Goal: Communication & Community: Answer question/provide support

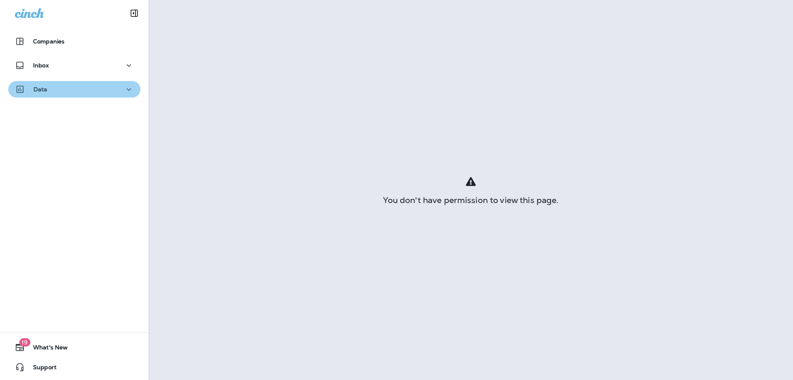
click at [36, 88] on p "Data" at bounding box center [40, 89] width 14 height 7
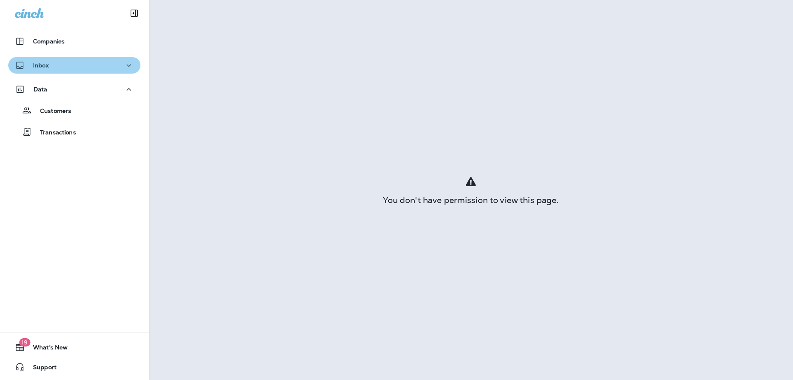
click at [39, 64] on p "Inbox" at bounding box center [41, 65] width 16 height 7
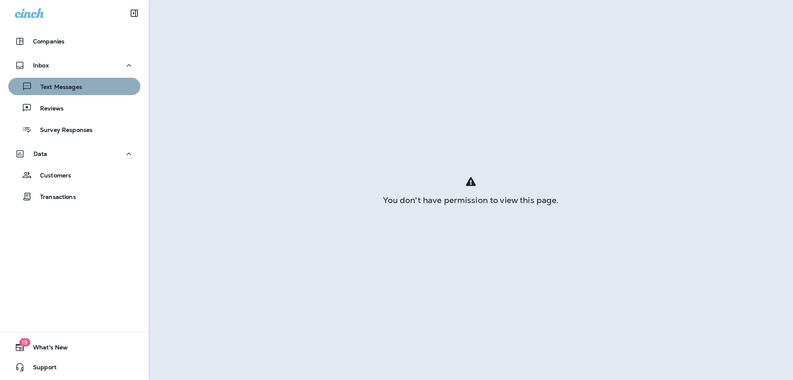
click at [58, 90] on p "Text Messages" at bounding box center [57, 87] width 50 height 8
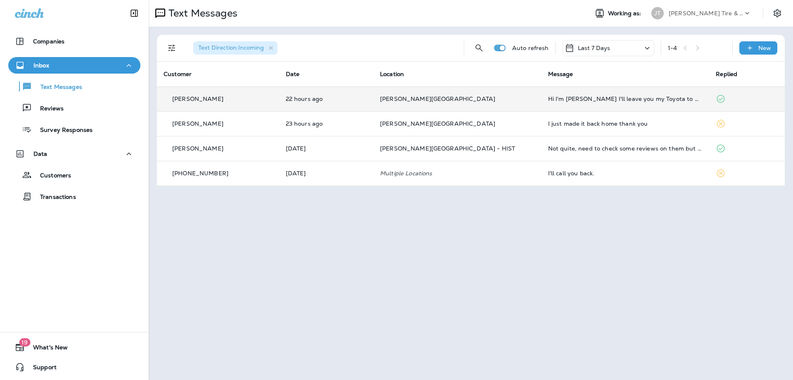
click at [506, 102] on p "[PERSON_NAME][GEOGRAPHIC_DATA]" at bounding box center [457, 98] width 155 height 7
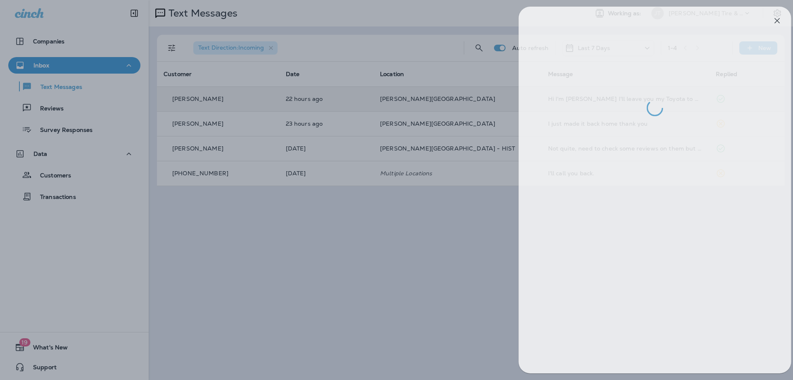
click at [350, 270] on div at bounding box center [405, 190] width 793 height 380
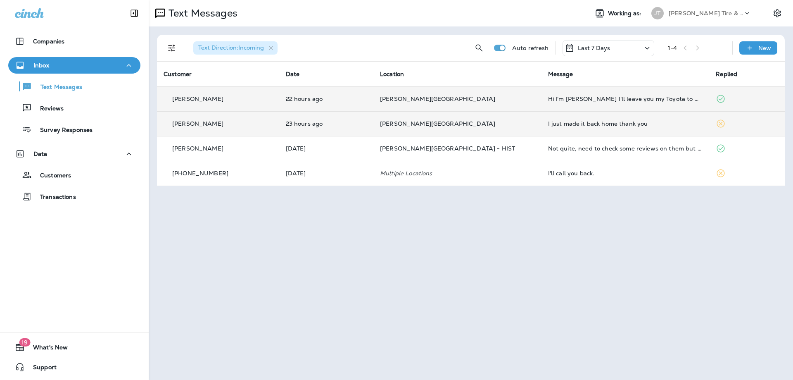
click at [542, 124] on td "I just made it back home thank you" at bounding box center [626, 123] width 168 height 25
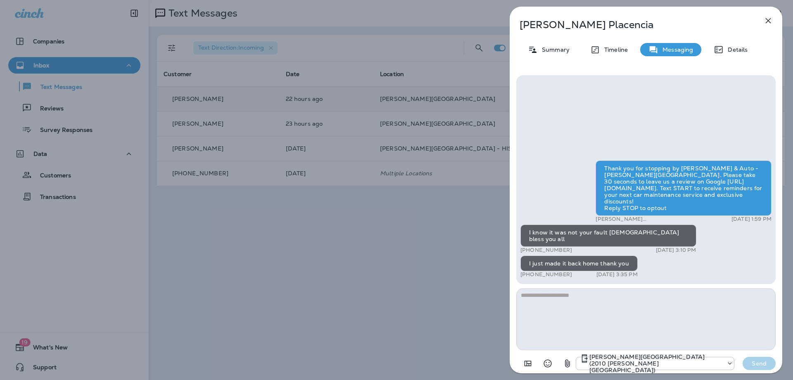
click at [348, 241] on div "[PERSON_NAME] Summary Timeline Messaging Details Thank you for stopping by [PER…" at bounding box center [396, 190] width 793 height 380
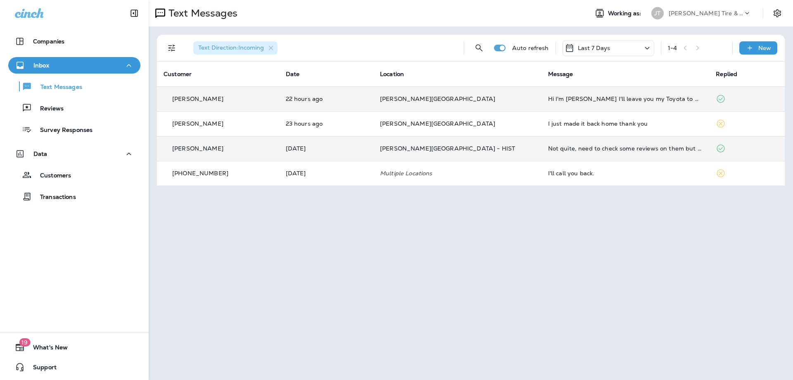
click at [395, 154] on td "[PERSON_NAME][GEOGRAPHIC_DATA] - HIST" at bounding box center [458, 148] width 168 height 25
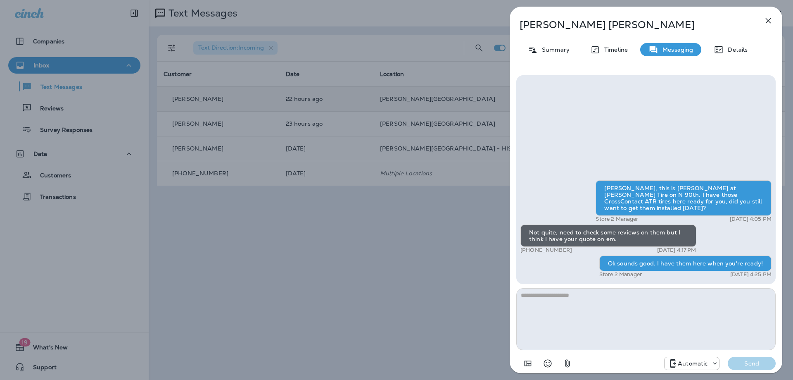
click at [393, 195] on div "[PERSON_NAME] Summary Timeline Messaging Details [PERSON_NAME], this is [PERSON…" at bounding box center [396, 190] width 793 height 380
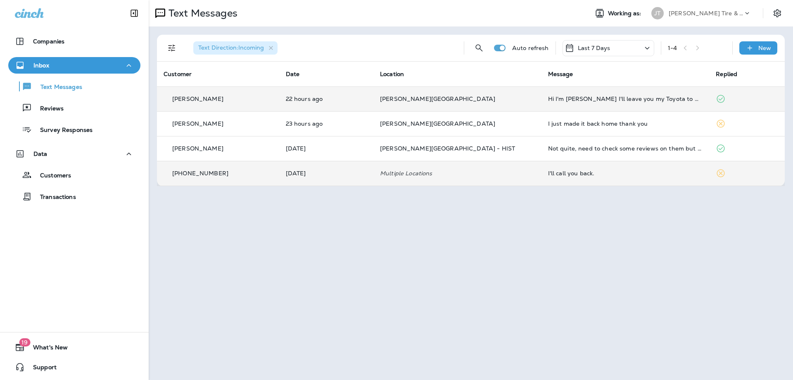
click at [409, 171] on p "Multiple Locations" at bounding box center [457, 173] width 155 height 7
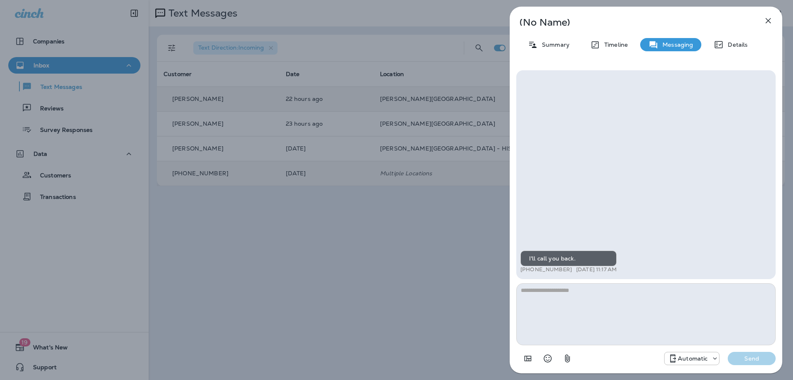
click at [766, 22] on icon "button" at bounding box center [769, 21] width 10 height 10
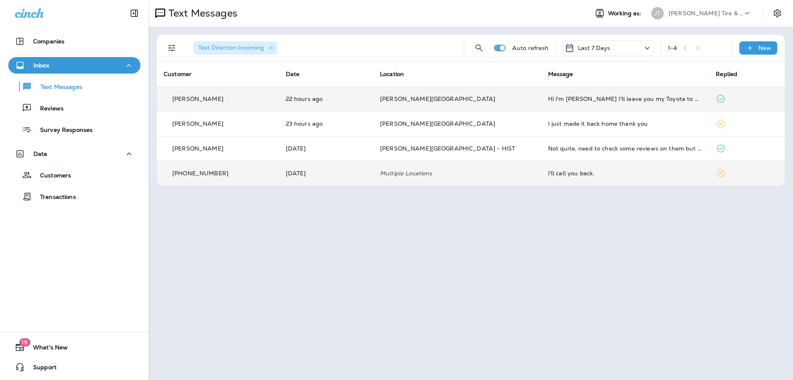
click at [496, 123] on p "[PERSON_NAME][GEOGRAPHIC_DATA]" at bounding box center [457, 123] width 155 height 7
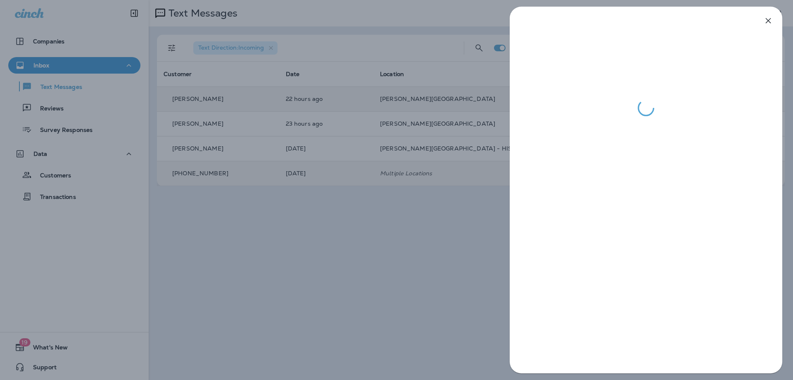
click at [506, 158] on div at bounding box center [646, 190] width 294 height 380
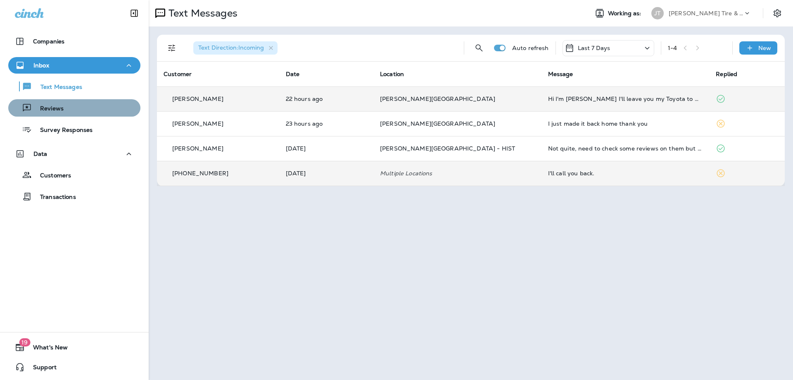
click at [56, 109] on p "Reviews" at bounding box center [48, 109] width 32 height 8
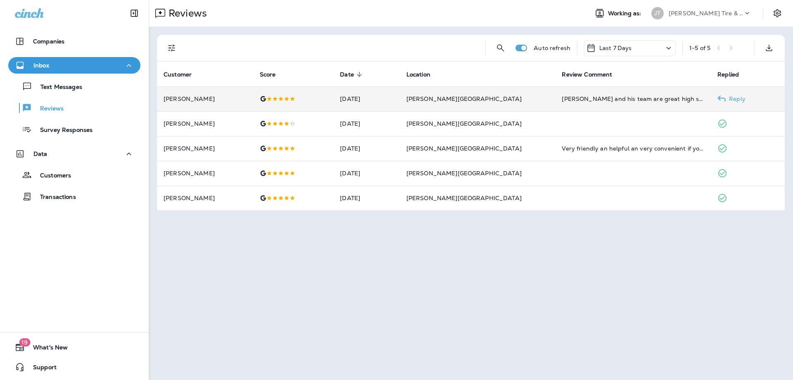
click at [519, 101] on td "[PERSON_NAME][GEOGRAPHIC_DATA]" at bounding box center [478, 98] width 156 height 25
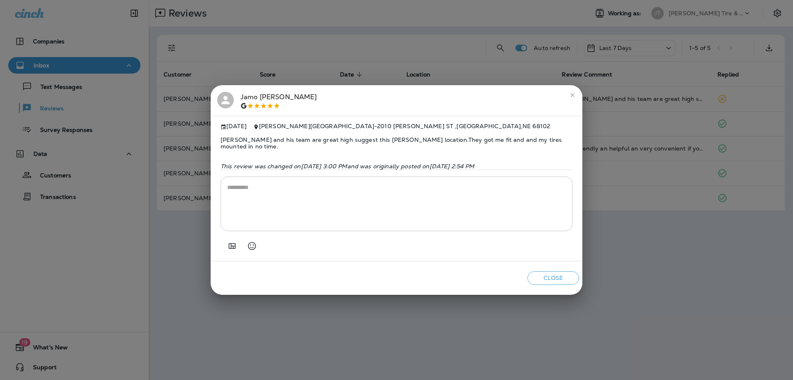
click at [572, 98] on icon "close" at bounding box center [572, 95] width 7 height 7
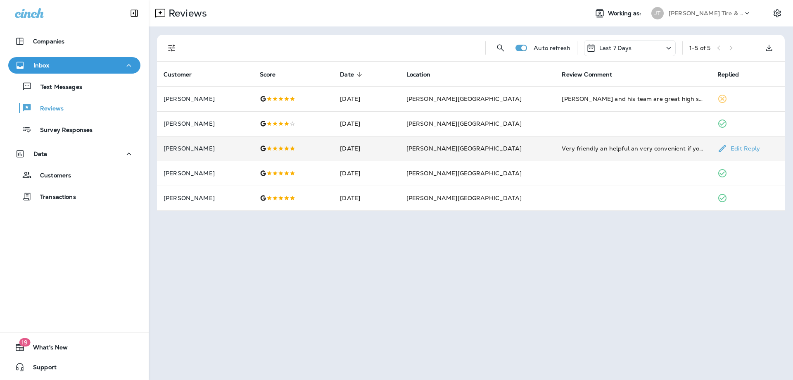
click at [555, 155] on td "Very friendly an helpful an very convenient if you work downtown as you are abl…" at bounding box center [633, 148] width 156 height 25
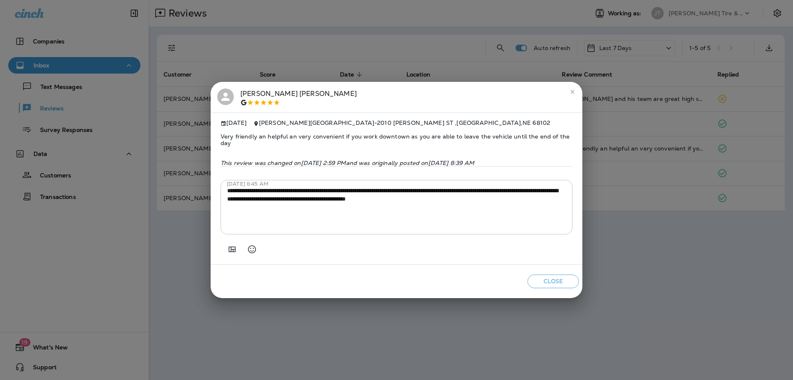
click at [574, 94] on icon "close" at bounding box center [572, 91] width 7 height 7
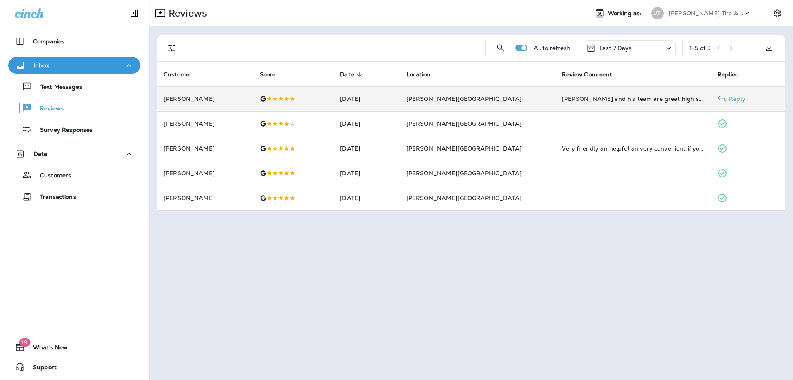
click at [726, 98] on p "Reply" at bounding box center [736, 98] width 20 height 7
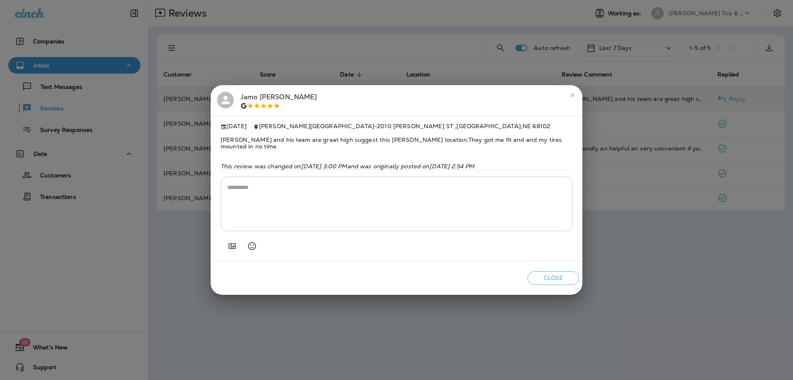
click at [353, 184] on textarea at bounding box center [396, 203] width 339 height 41
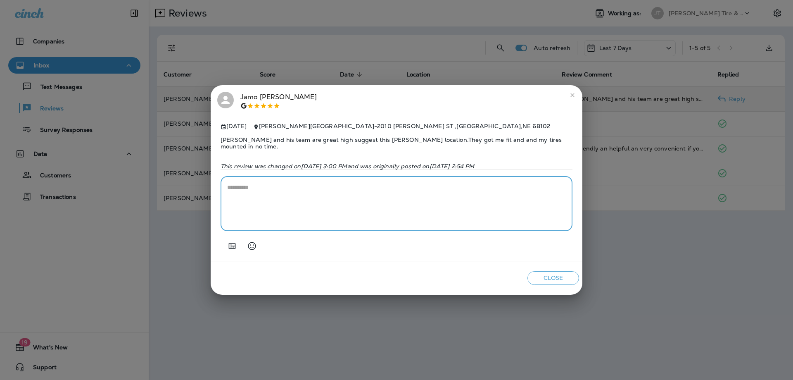
click at [572, 94] on icon "close" at bounding box center [573, 95] width 4 height 4
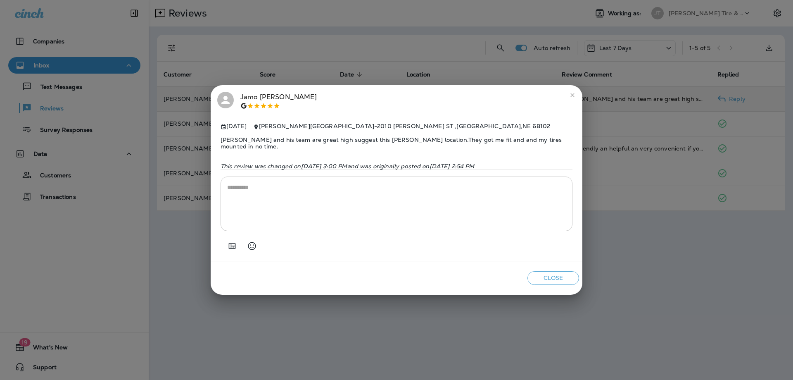
click at [576, 98] on icon "close" at bounding box center [572, 95] width 7 height 7
